Goal: Task Accomplishment & Management: Manage account settings

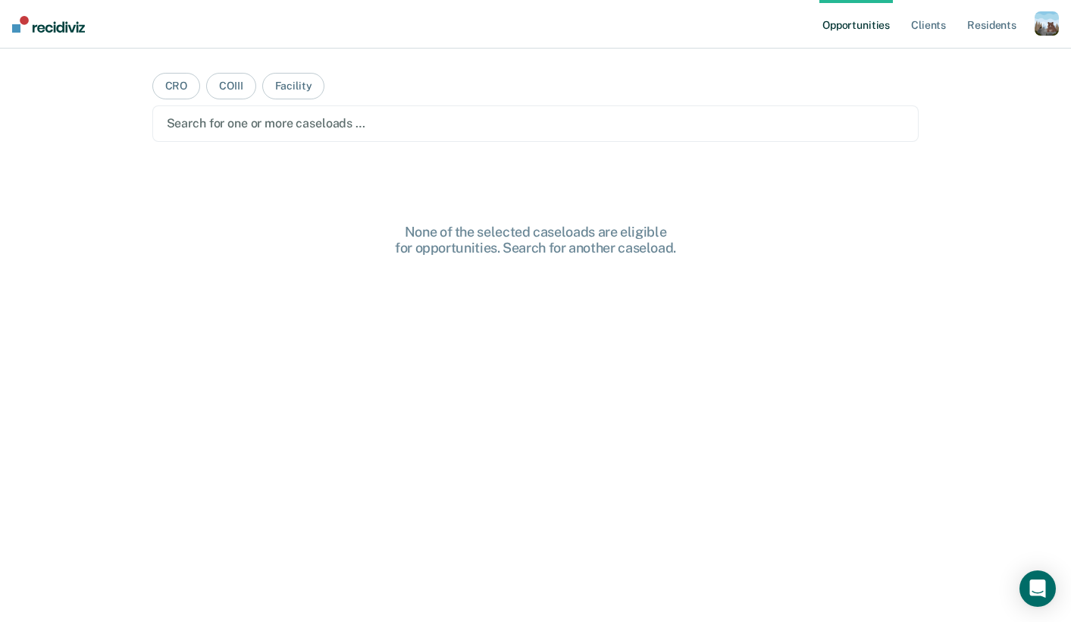
click at [1036, 21] on div "button" at bounding box center [1047, 23] width 24 height 24
click at [960, 54] on div "Profile How it works Log Out" at bounding box center [986, 80] width 146 height 74
click at [949, 58] on link "Profile" at bounding box center [986, 61] width 122 height 13
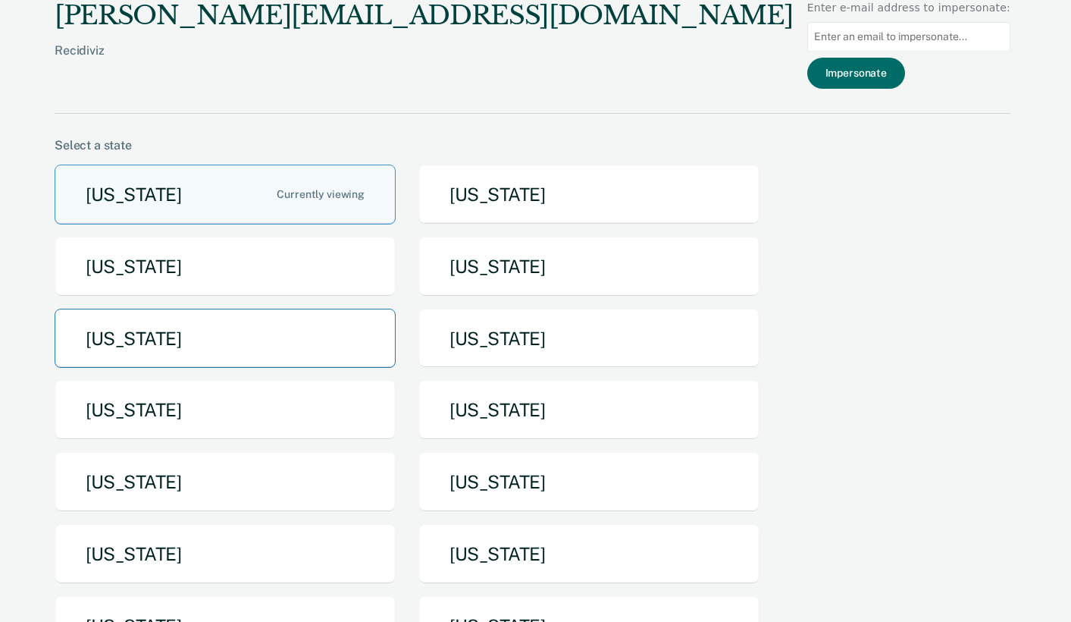
click at [312, 347] on button "[US_STATE]" at bounding box center [225, 339] width 341 height 60
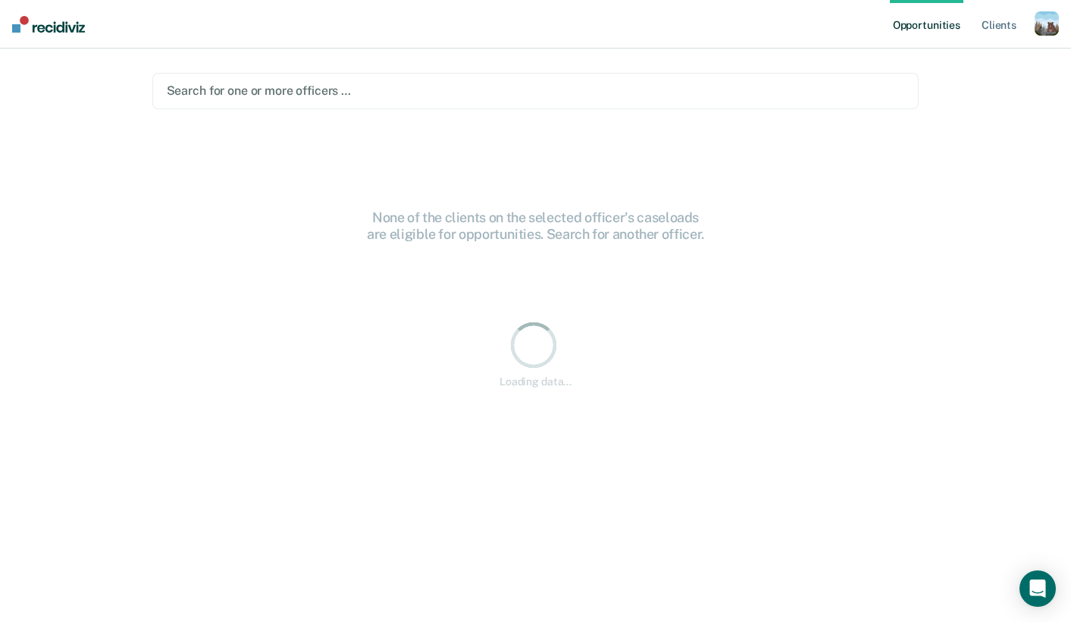
click at [453, 89] on div at bounding box center [536, 90] width 739 height 17
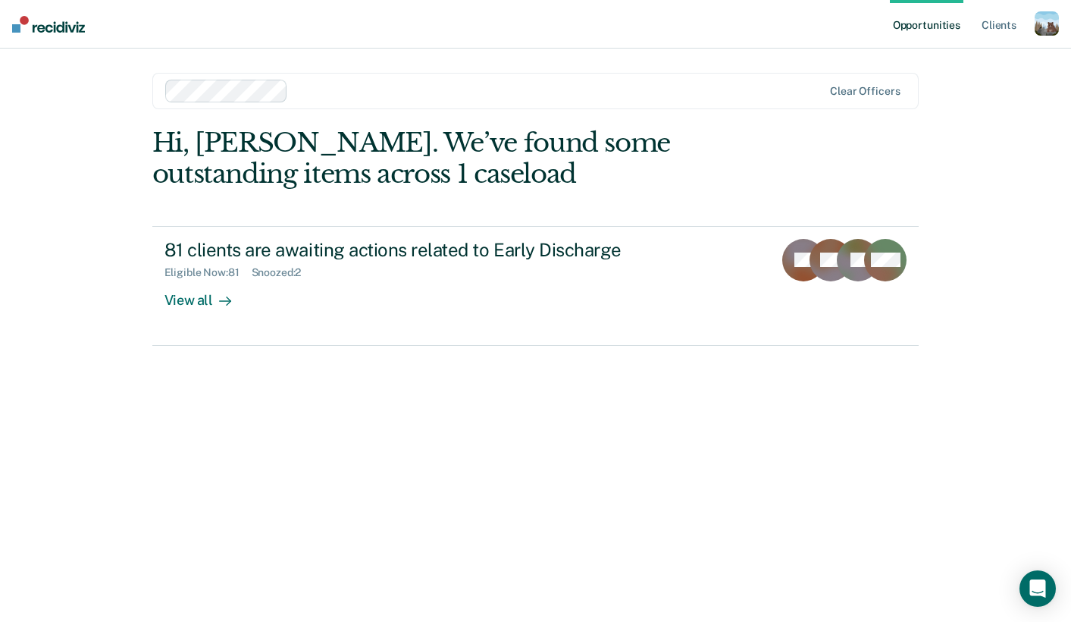
click at [1046, 26] on div "button" at bounding box center [1047, 23] width 24 height 24
click at [960, 64] on link "Profile" at bounding box center [986, 61] width 122 height 13
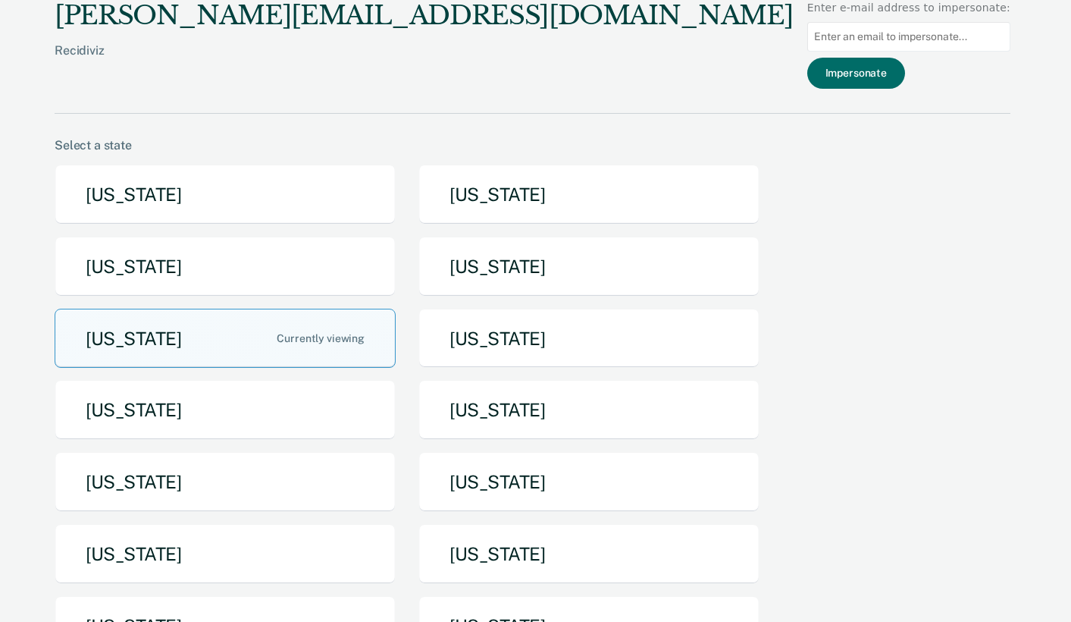
click at [836, 42] on input at bounding box center [909, 37] width 203 height 30
type input "[PERSON_NAME][EMAIL_ADDRESS][PERSON_NAME][US_STATE][DOMAIN_NAME]"
